Goal: Task Accomplishment & Management: Manage account settings

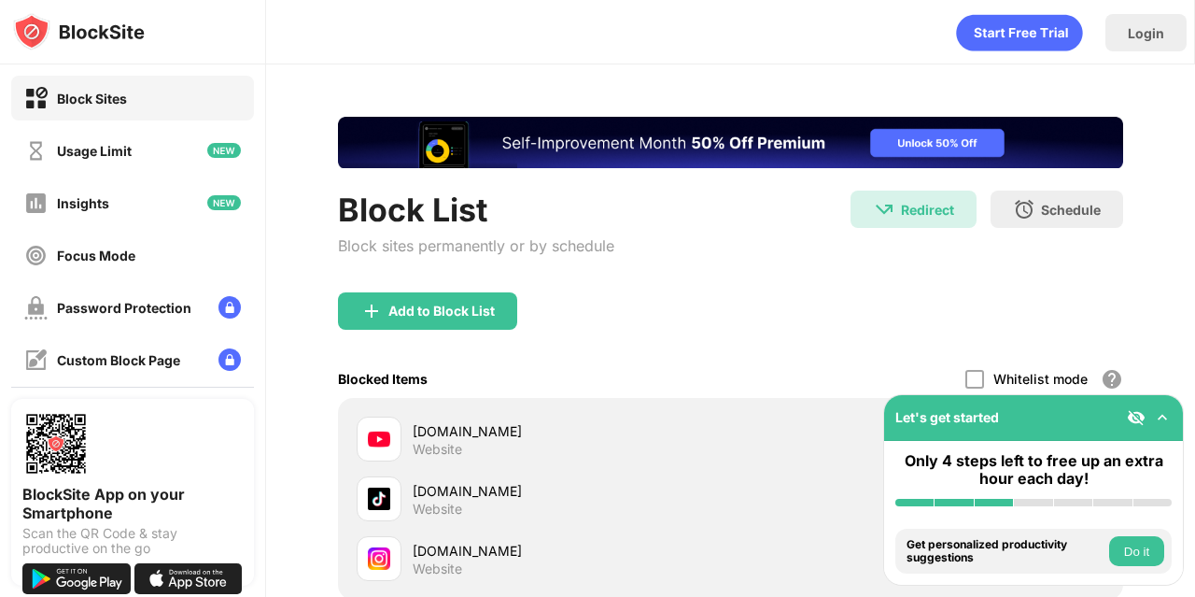
scroll to position [213, 0]
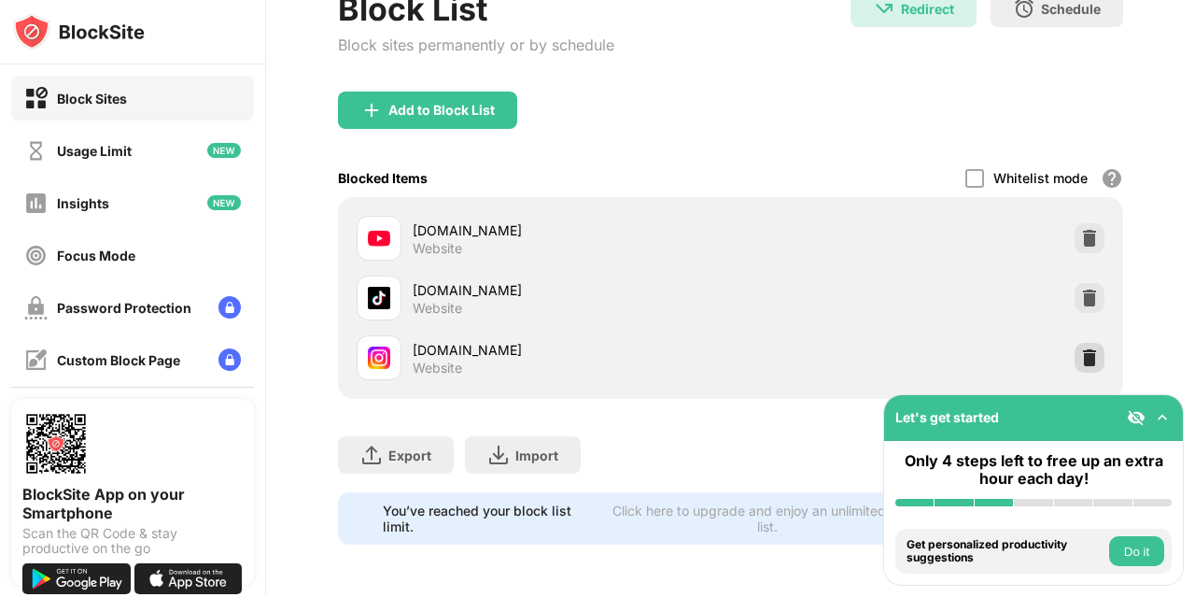
click at [1083, 348] on img at bounding box center [1090, 357] width 19 height 19
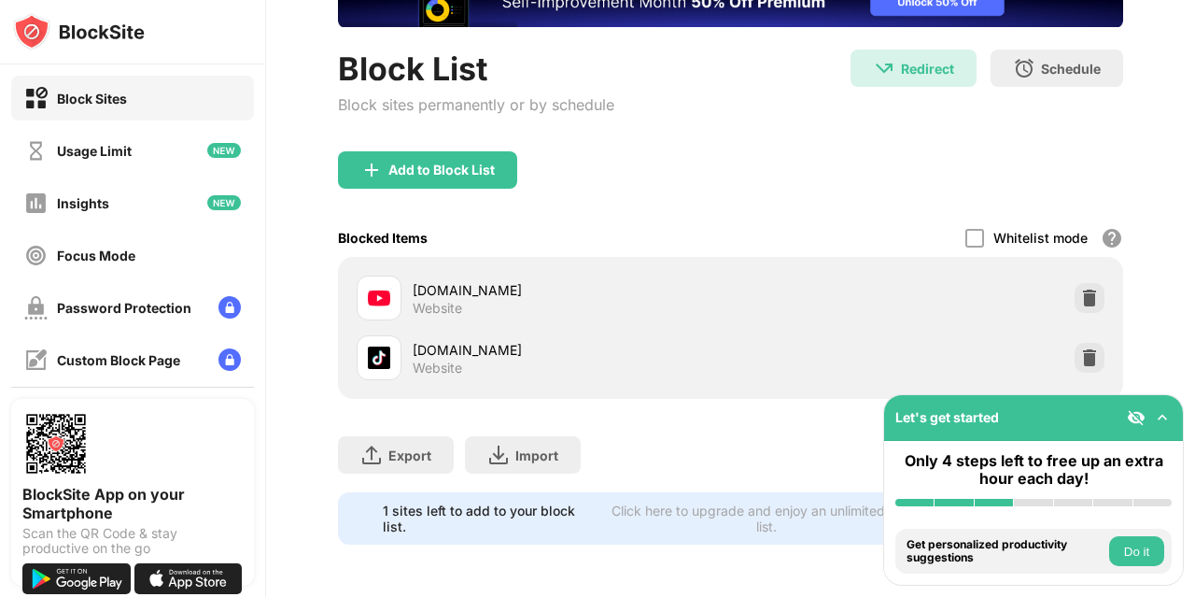
scroll to position [153, 0]
click at [395, 163] on div "Add to Block List" at bounding box center [442, 170] width 106 height 15
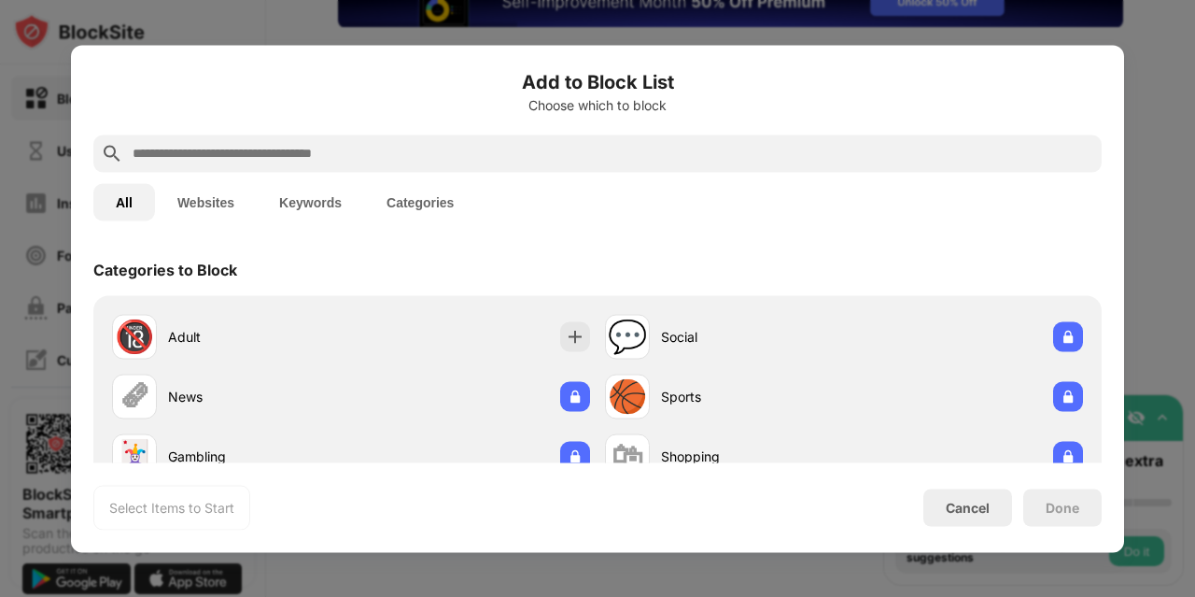
click at [382, 147] on input "text" at bounding box center [613, 153] width 964 height 22
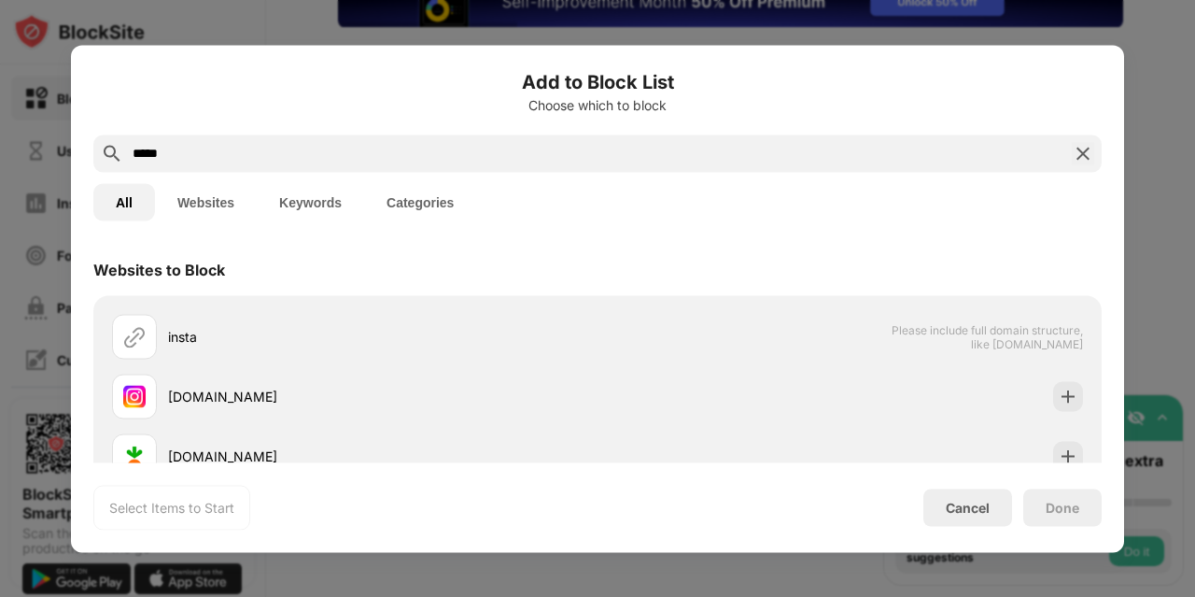
type input "*****"
click at [375, 397] on div "[DOMAIN_NAME]" at bounding box center [383, 397] width 430 height 20
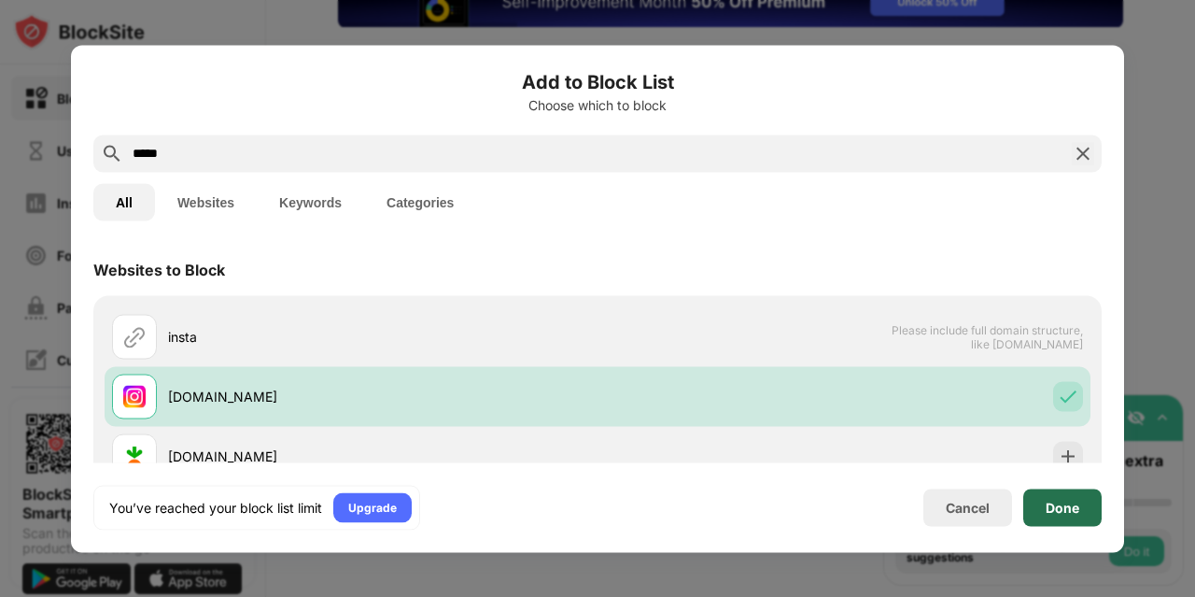
click at [1087, 515] on div "Done" at bounding box center [1063, 506] width 78 height 37
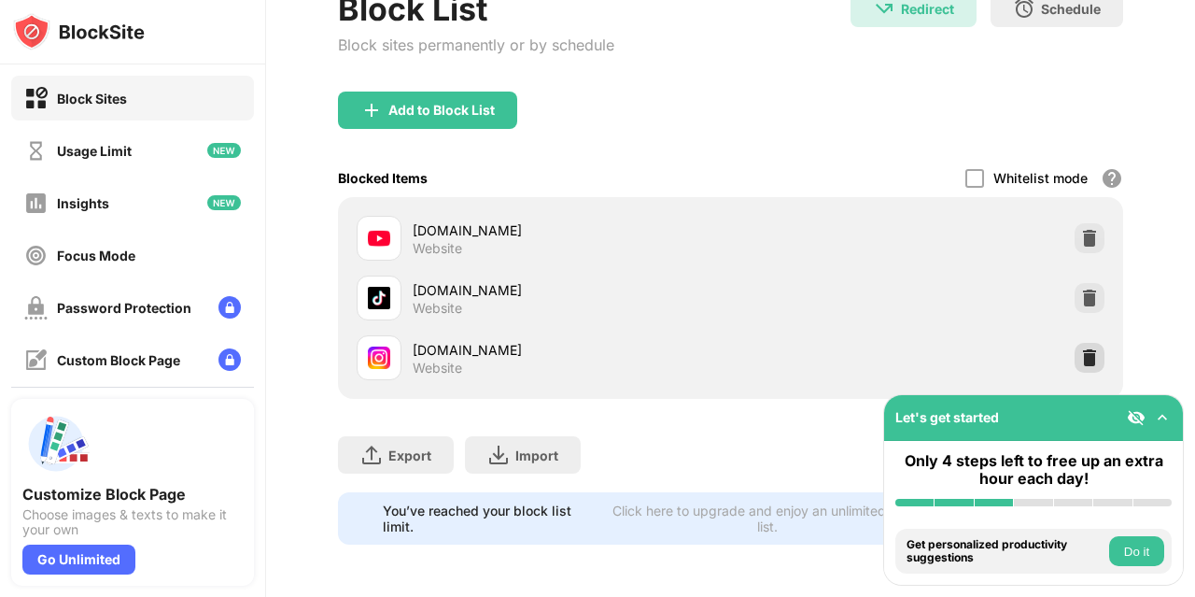
click at [1081, 348] on img at bounding box center [1090, 357] width 19 height 19
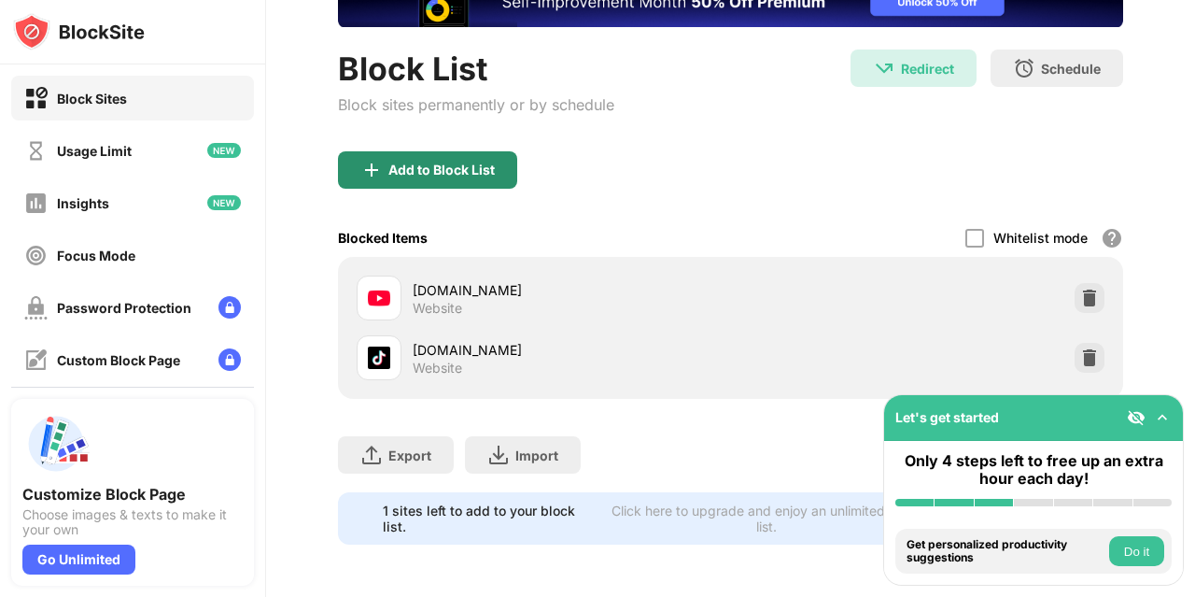
click at [474, 173] on div "Add to Block List" at bounding box center [427, 169] width 179 height 37
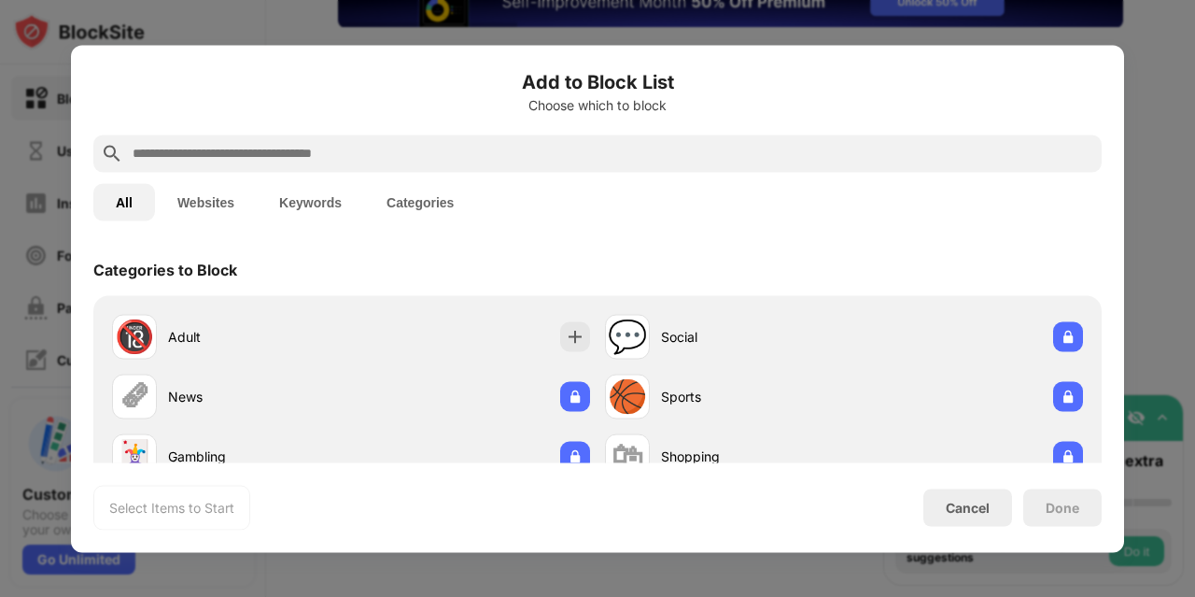
click at [431, 141] on div at bounding box center [597, 152] width 1009 height 37
click at [433, 150] on input "text" at bounding box center [613, 153] width 964 height 22
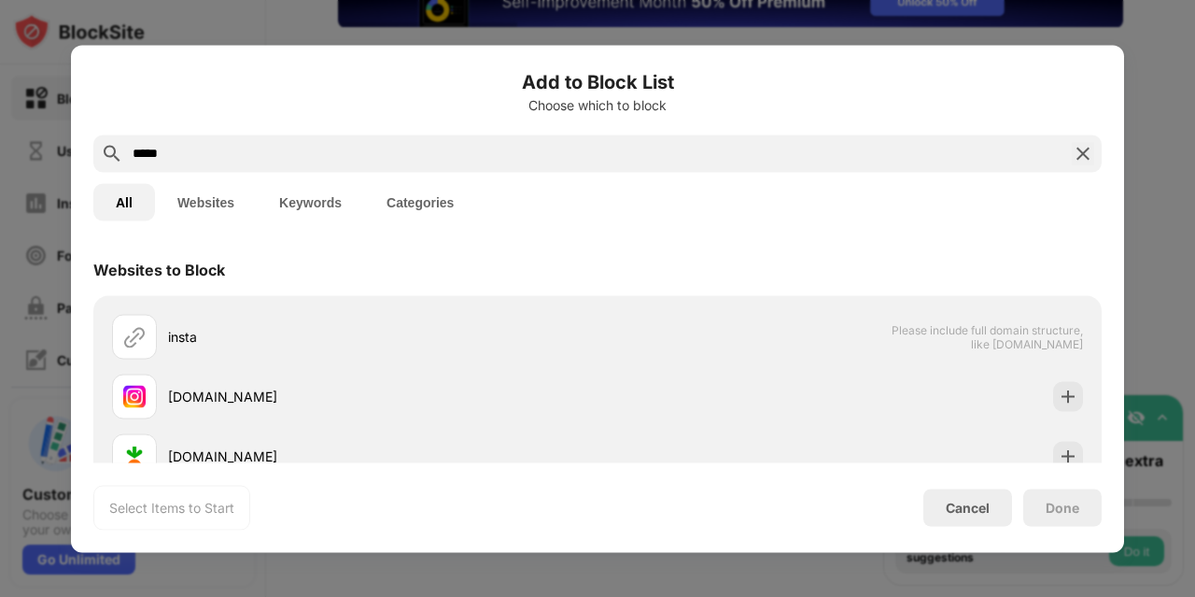
type input "*****"
click at [381, 385] on div "[DOMAIN_NAME]" at bounding box center [355, 396] width 486 height 45
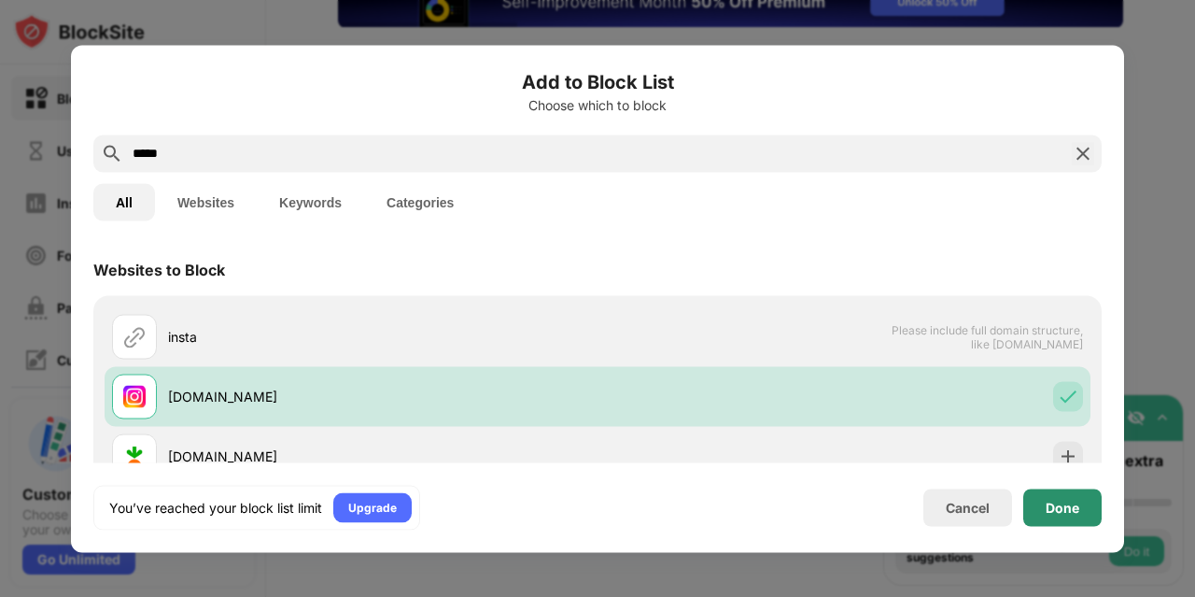
click at [1057, 502] on div "Done" at bounding box center [1063, 507] width 34 height 15
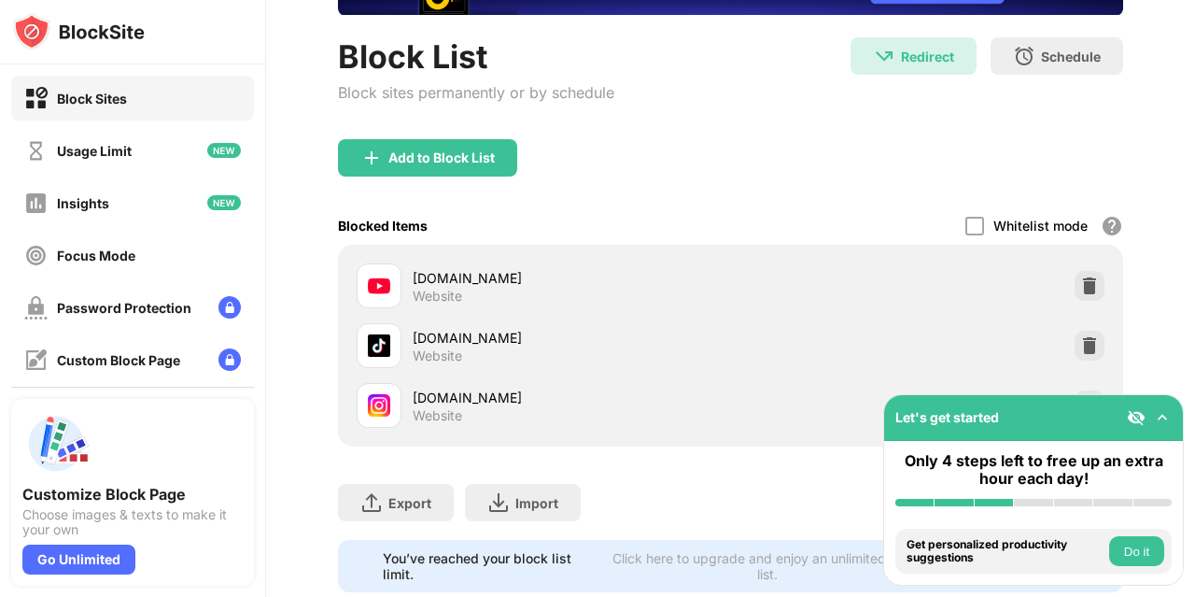
scroll to position [213, 0]
